Goal: Task Accomplishment & Management: Manage account settings

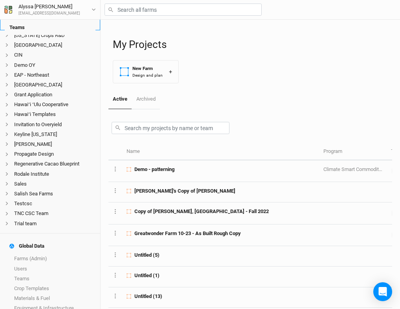
scroll to position [220, 0]
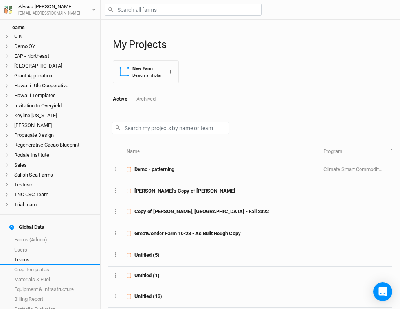
click at [40, 255] on link "Teams" at bounding box center [50, 260] width 100 height 10
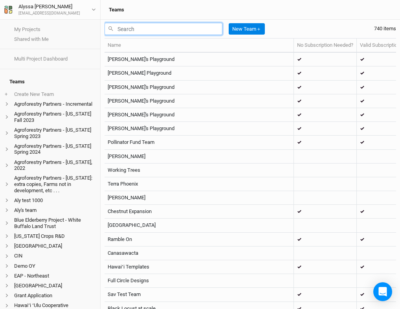
click at [176, 33] on input "text" at bounding box center [164, 29] width 118 height 12
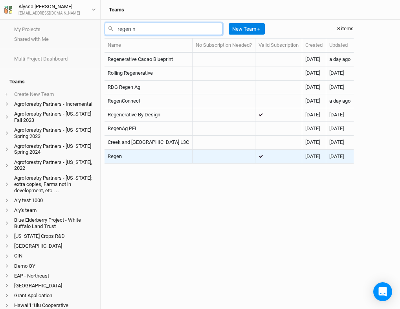
type input "regen n"
click at [147, 159] on td "Regen" at bounding box center [149, 157] width 88 height 14
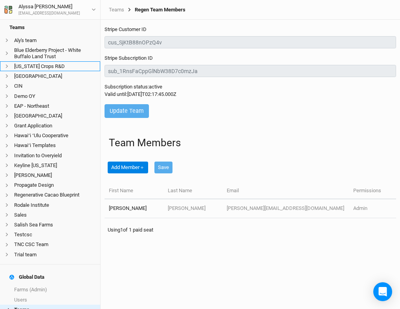
scroll to position [206, 0]
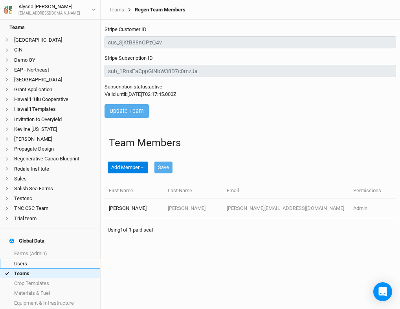
click at [42, 259] on link "Users" at bounding box center [50, 264] width 100 height 10
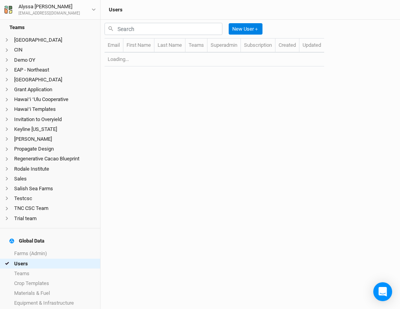
click at [156, 35] on div "New User ＋" at bounding box center [185, 29] width 161 height 18
click at [155, 28] on input "text" at bounding box center [164, 29] width 118 height 12
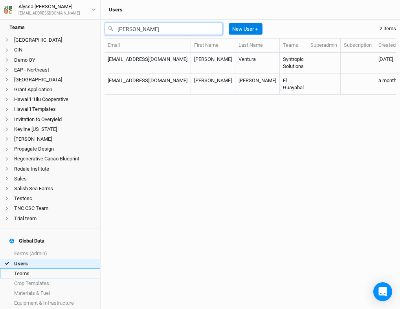
type input "[PERSON_NAME]"
click at [33, 268] on link "Teams" at bounding box center [50, 273] width 100 height 10
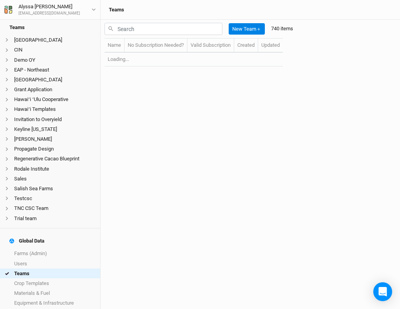
click at [184, 28] on input "text" at bounding box center [164, 29] width 118 height 12
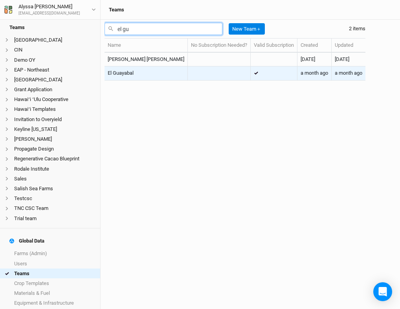
type input "el gu"
click at [156, 73] on td "El Guayabal" at bounding box center [146, 73] width 83 height 14
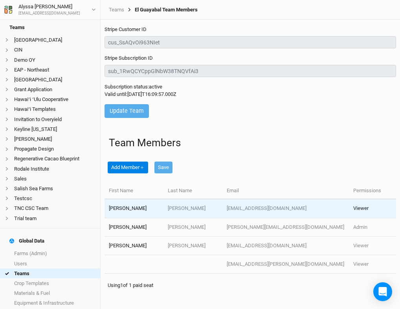
click at [353, 210] on button "Viewer" at bounding box center [378, 208] width 50 height 7
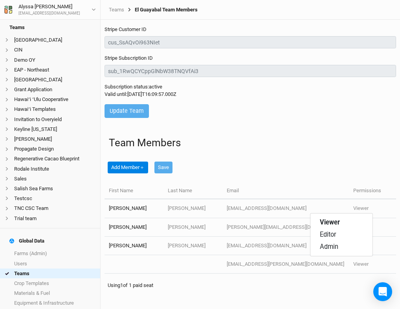
click at [345, 177] on div "Add Member ＋ Save" at bounding box center [251, 166] width 292 height 34
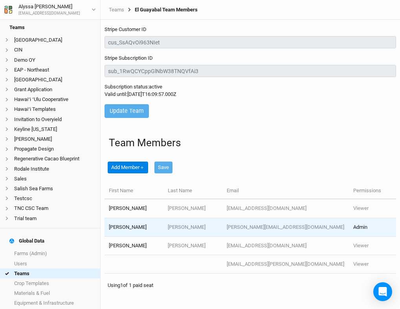
click at [353, 224] on button "Admin" at bounding box center [378, 227] width 50 height 7
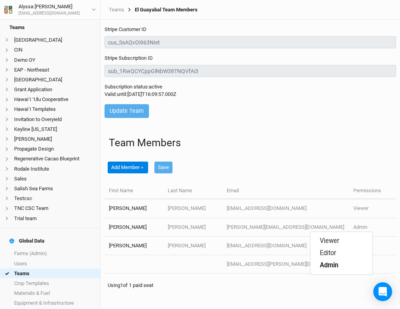
click at [362, 156] on div "Add Member ＋ Save" at bounding box center [251, 166] width 292 height 34
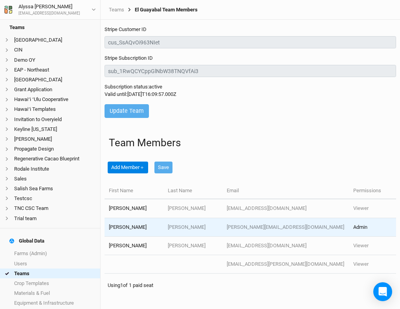
click at [353, 224] on div "Admin" at bounding box center [360, 227] width 14 height 7
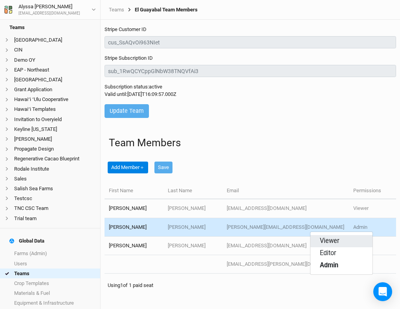
click at [323, 244] on span "Viewer" at bounding box center [330, 241] width 20 height 9
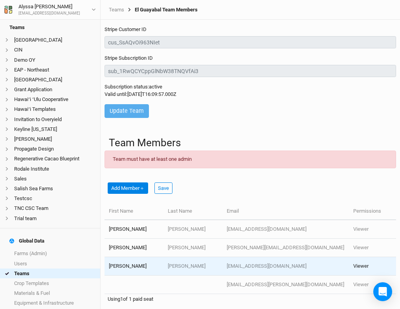
click at [353, 263] on div "Viewer" at bounding box center [360, 265] width 15 height 7
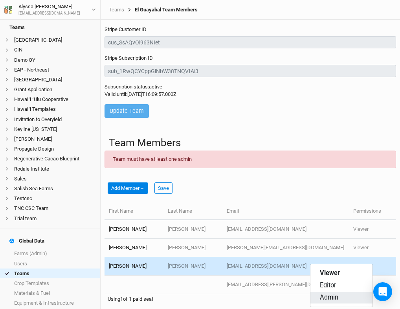
click at [323, 301] on span "Admin" at bounding box center [329, 297] width 18 height 9
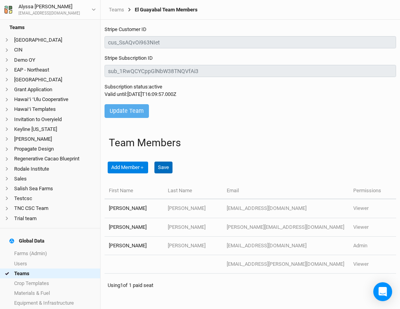
click at [165, 167] on button "Save" at bounding box center [163, 167] width 18 height 12
